Goal: Find specific page/section: Find specific page/section

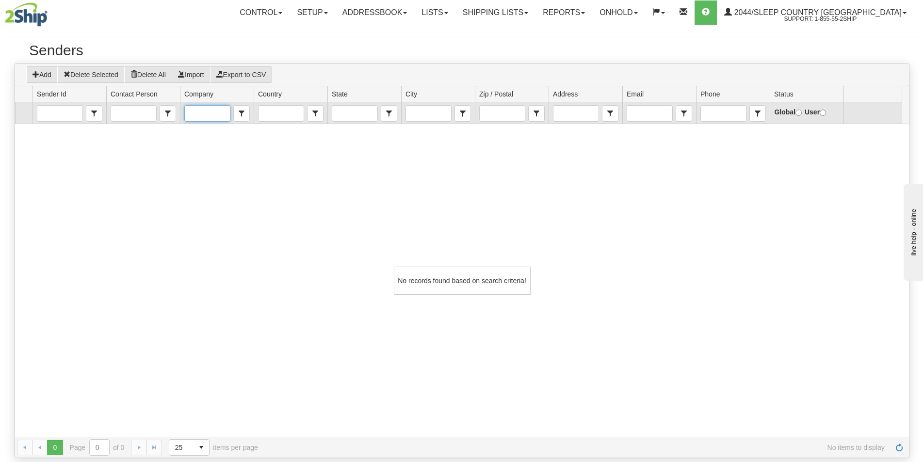
click at [194, 107] on input "Company" at bounding box center [207, 114] width 45 height 16
type input "Sleep Country [GEOGRAPHIC_DATA]"
click at [66, 111] on input "Sender Id" at bounding box center [59, 114] width 45 height 16
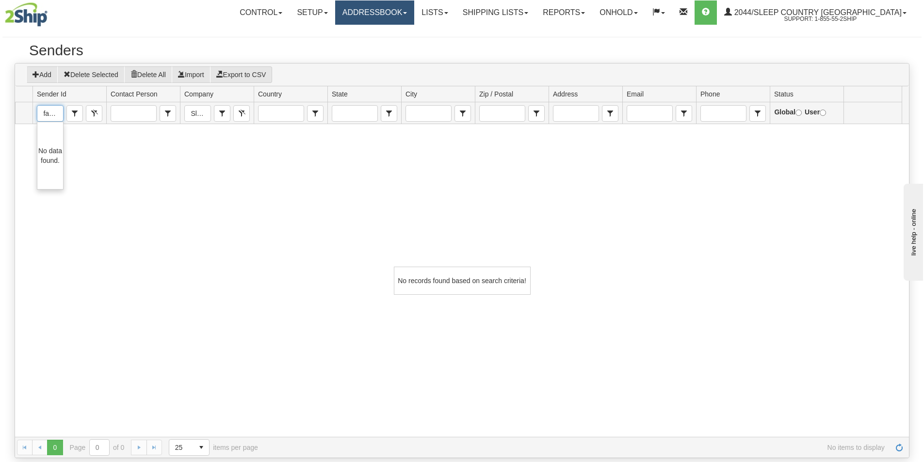
type input "fasus"
click at [403, 18] on link "Addressbook" at bounding box center [375, 12] width 80 height 24
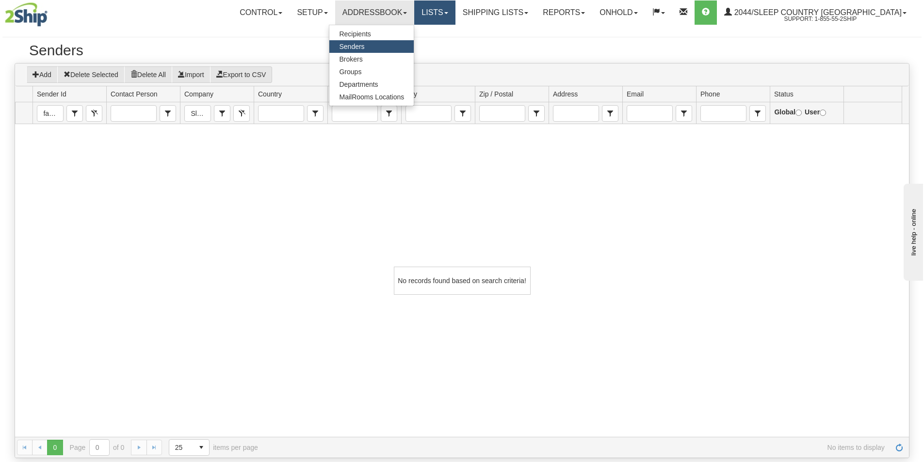
click at [455, 13] on link "Lists" at bounding box center [434, 12] width 41 height 24
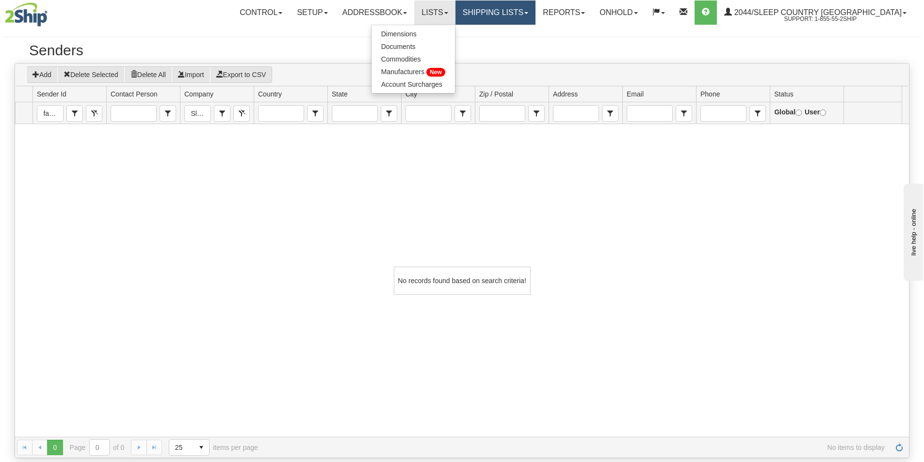
click at [527, 16] on link "Shipping lists" at bounding box center [495, 12] width 80 height 24
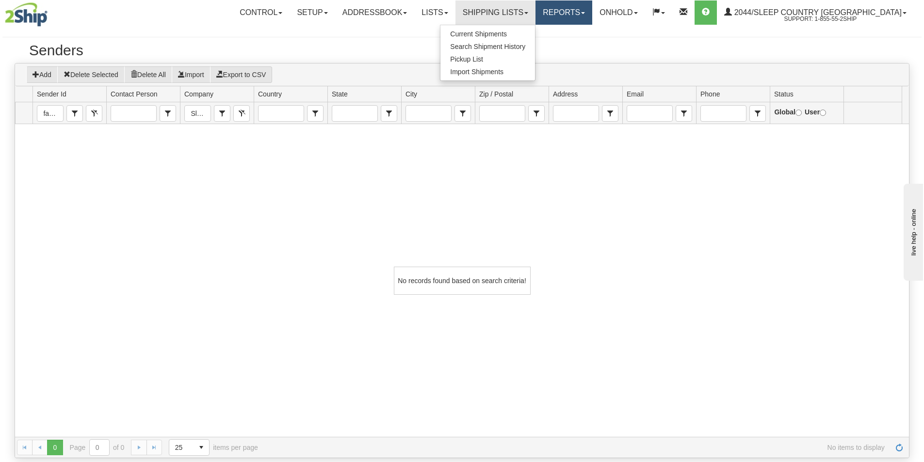
click at [586, 9] on link "Reports" at bounding box center [563, 12] width 57 height 24
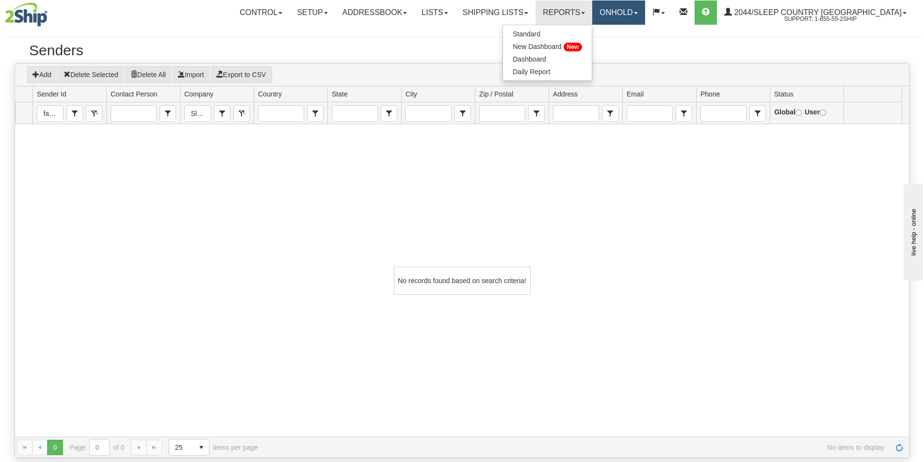
click at [644, 18] on link "OnHold" at bounding box center [618, 12] width 52 height 24
